Goal: Task Accomplishment & Management: Complete application form

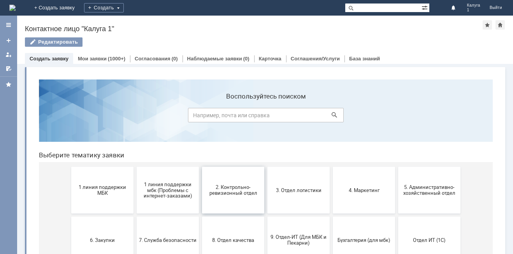
click at [230, 194] on span "2. Контрольно-ревизионный отдел" at bounding box center [233, 190] width 58 height 12
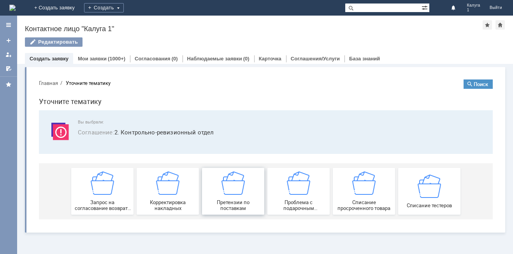
click at [231, 190] on img at bounding box center [233, 182] width 23 height 23
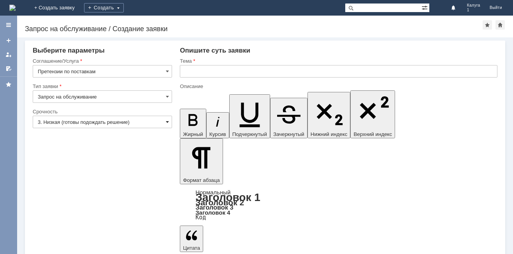
click at [168, 122] on span at bounding box center [167, 122] width 3 height 6
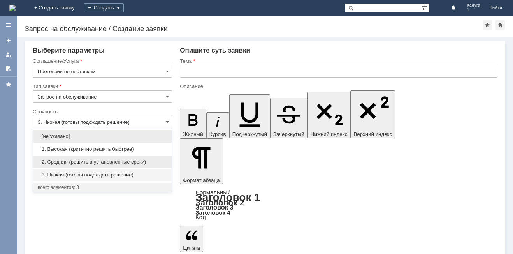
click at [75, 160] on span "2. Средняя (решить в установленные сроки)" at bounding box center [102, 162] width 129 height 6
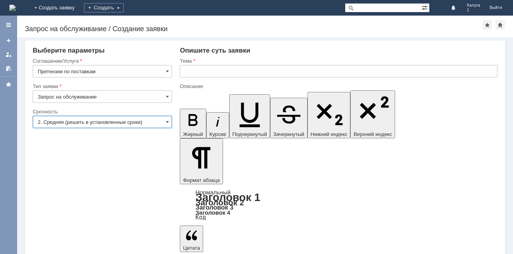
type input "2. Средняя (решить в установленные сроки)"
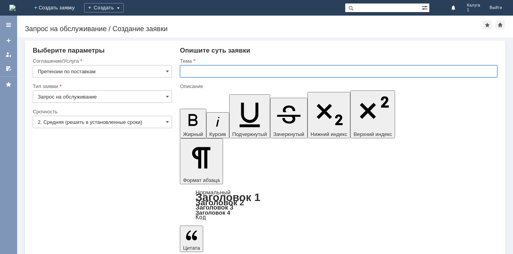
click at [236, 70] on input "text" at bounding box center [339, 71] width 318 height 12
type input "Претензии по поставкам"
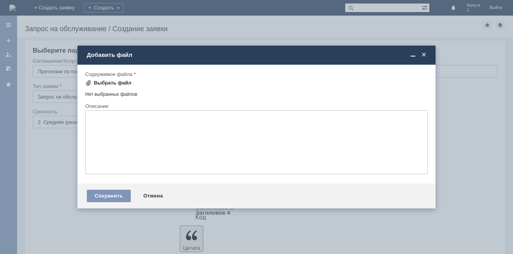
click at [120, 83] on div "Выбрать файл" at bounding box center [113, 83] width 38 height 6
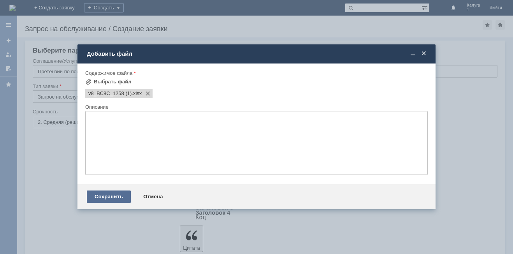
click at [114, 194] on div "Сохранить" at bounding box center [109, 196] width 44 height 12
